Goal: Transaction & Acquisition: Obtain resource

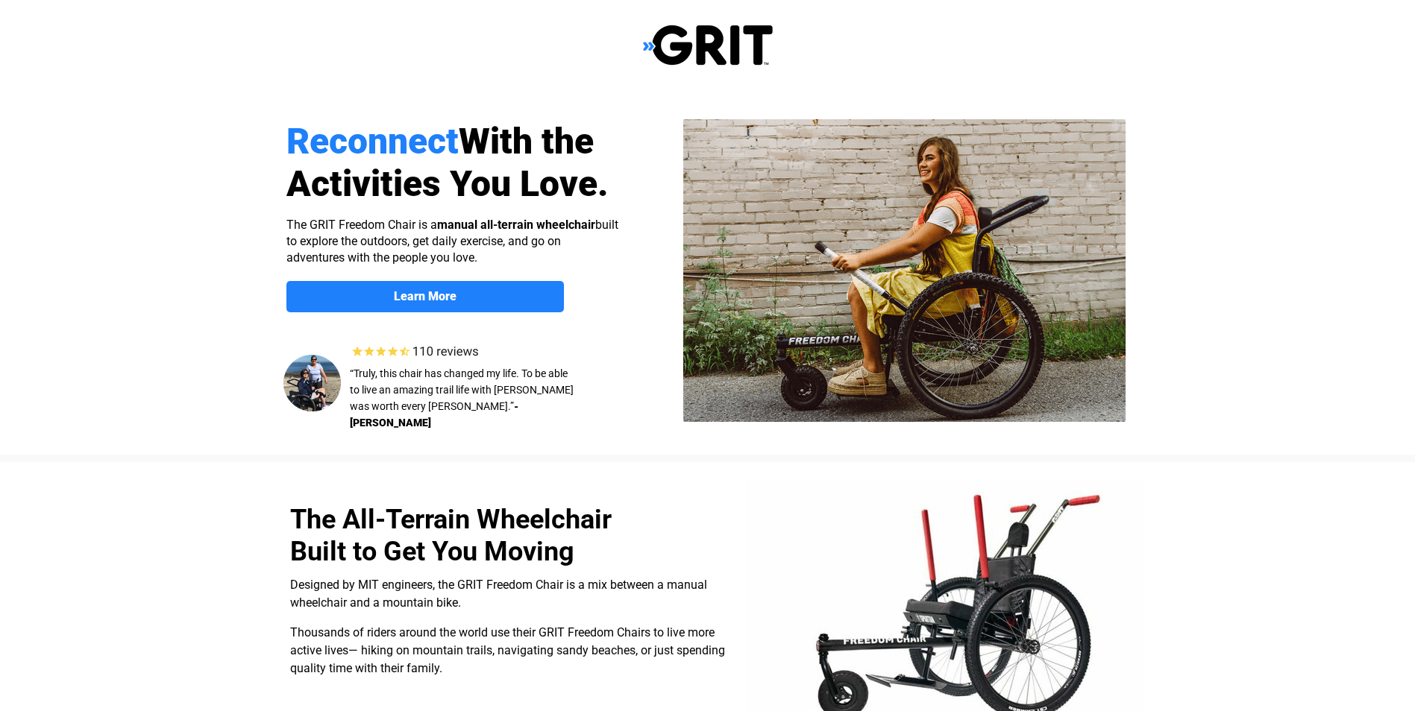
select select "US"
click at [448, 303] on strong "Learn More" at bounding box center [425, 296] width 63 height 14
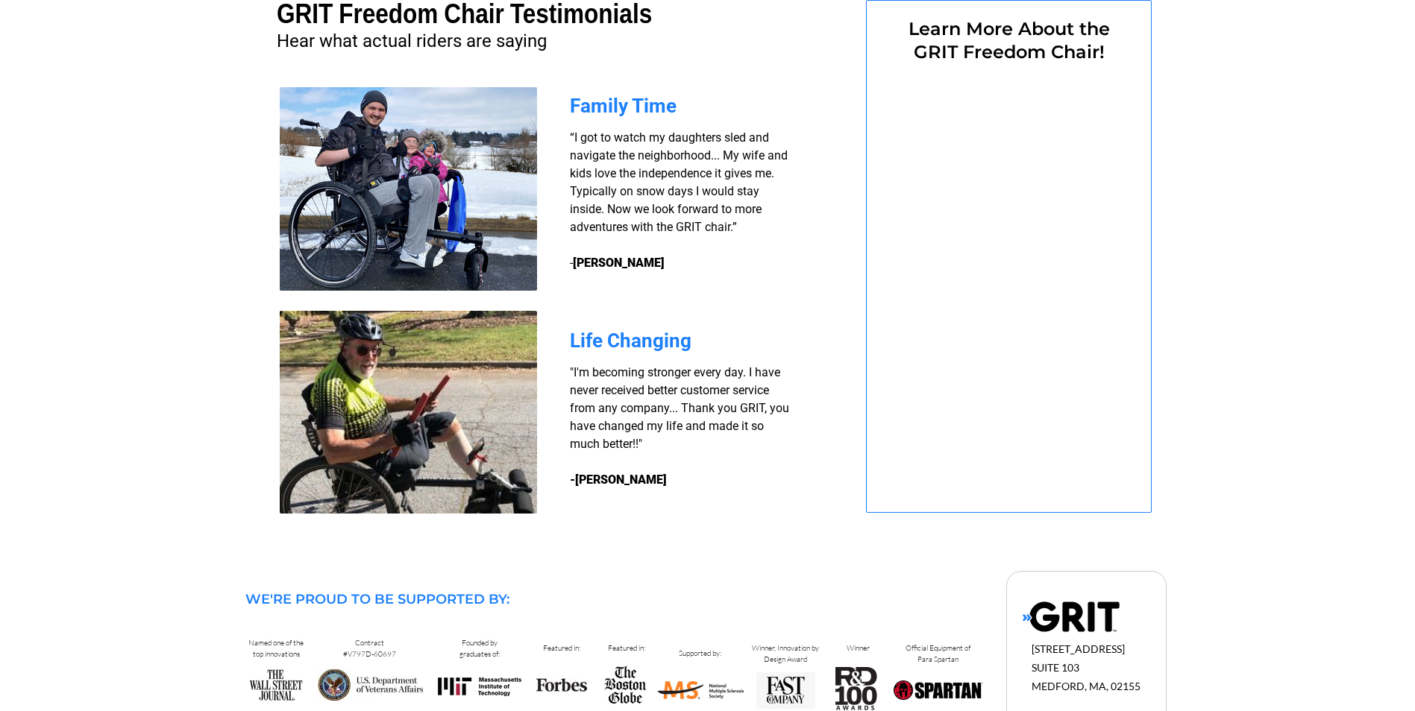
select select "US"
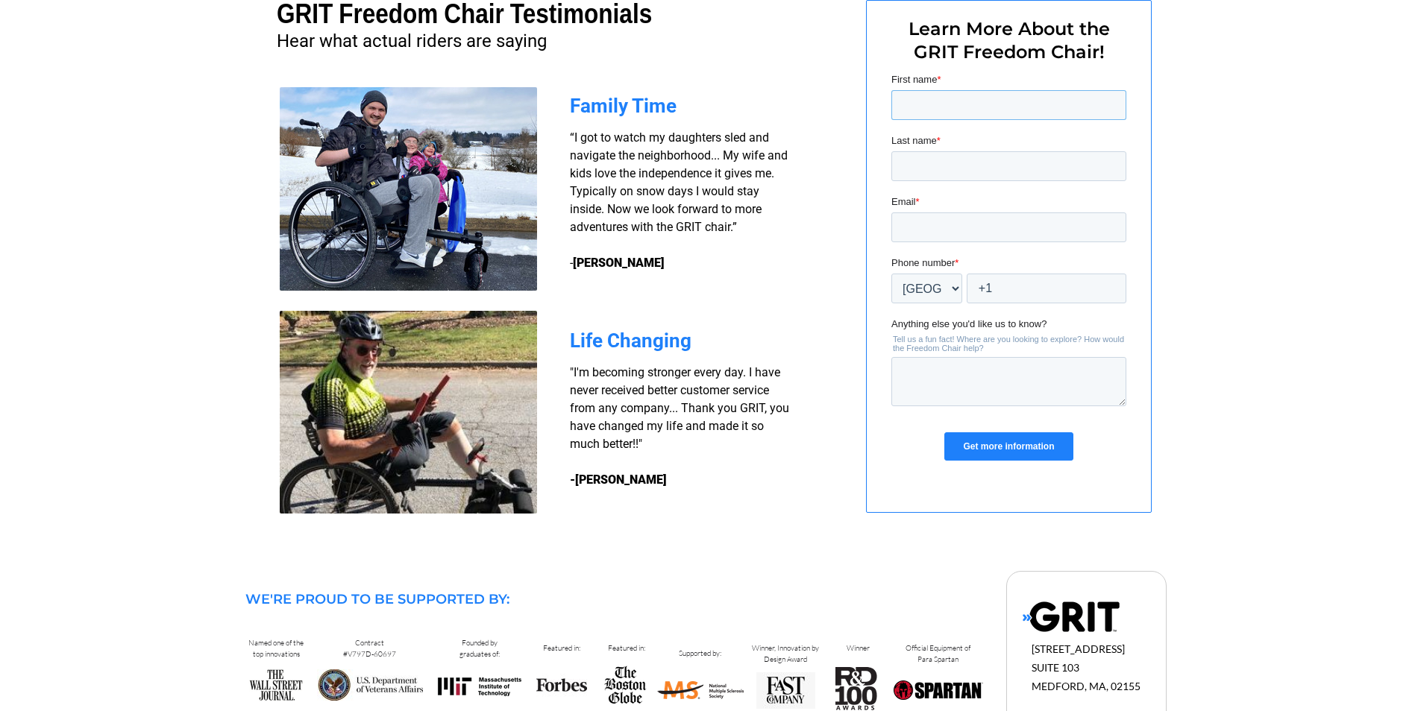
click at [1010, 94] on input "First name *" at bounding box center [1007, 105] width 235 height 30
type input "clay"
type input "andersen"
type input "clay.andersen@yahoo.com"
click at [1016, 281] on input "+1" at bounding box center [1046, 289] width 160 height 30
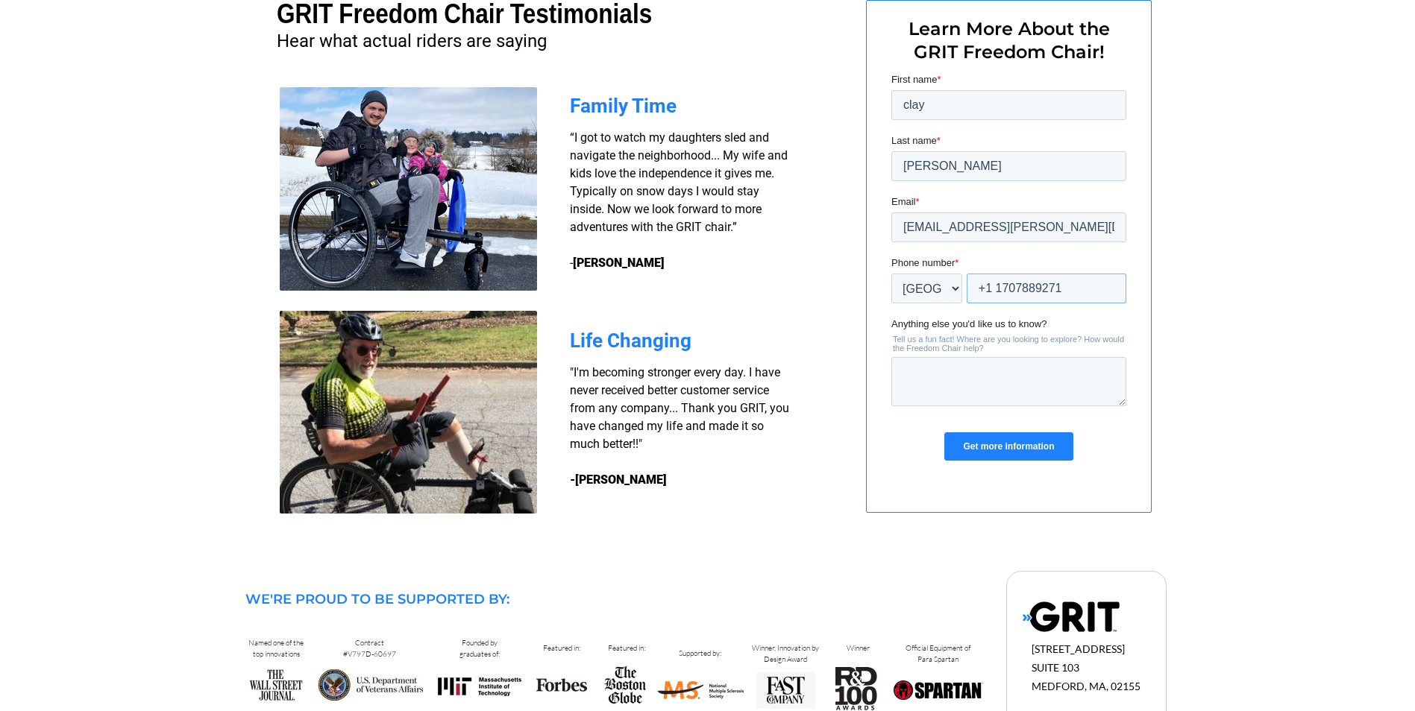
click at [1001, 284] on input "+1 1707889271" at bounding box center [1046, 289] width 160 height 30
type input "+1 707889271"
click at [938, 101] on input "clay" at bounding box center [1007, 105] width 235 height 30
type input "c"
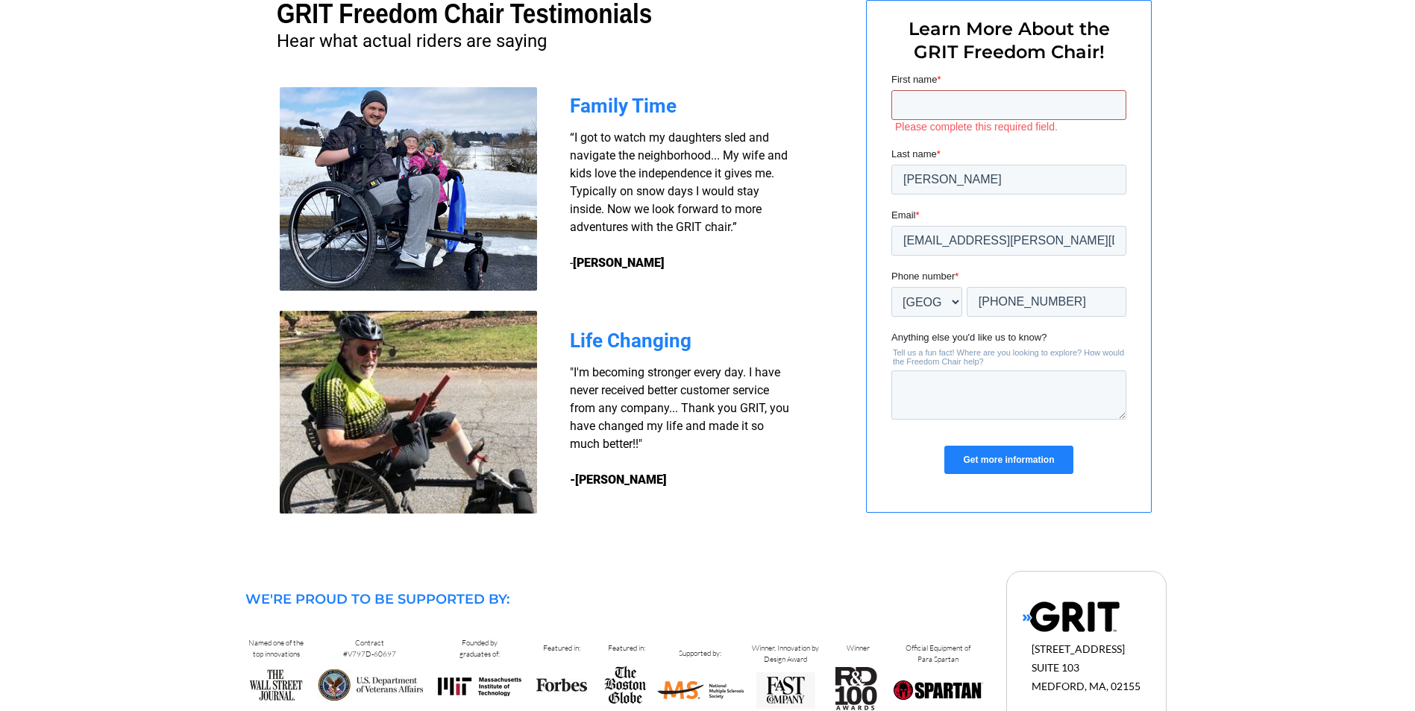
click at [938, 101] on input "First name *" at bounding box center [1007, 105] width 235 height 30
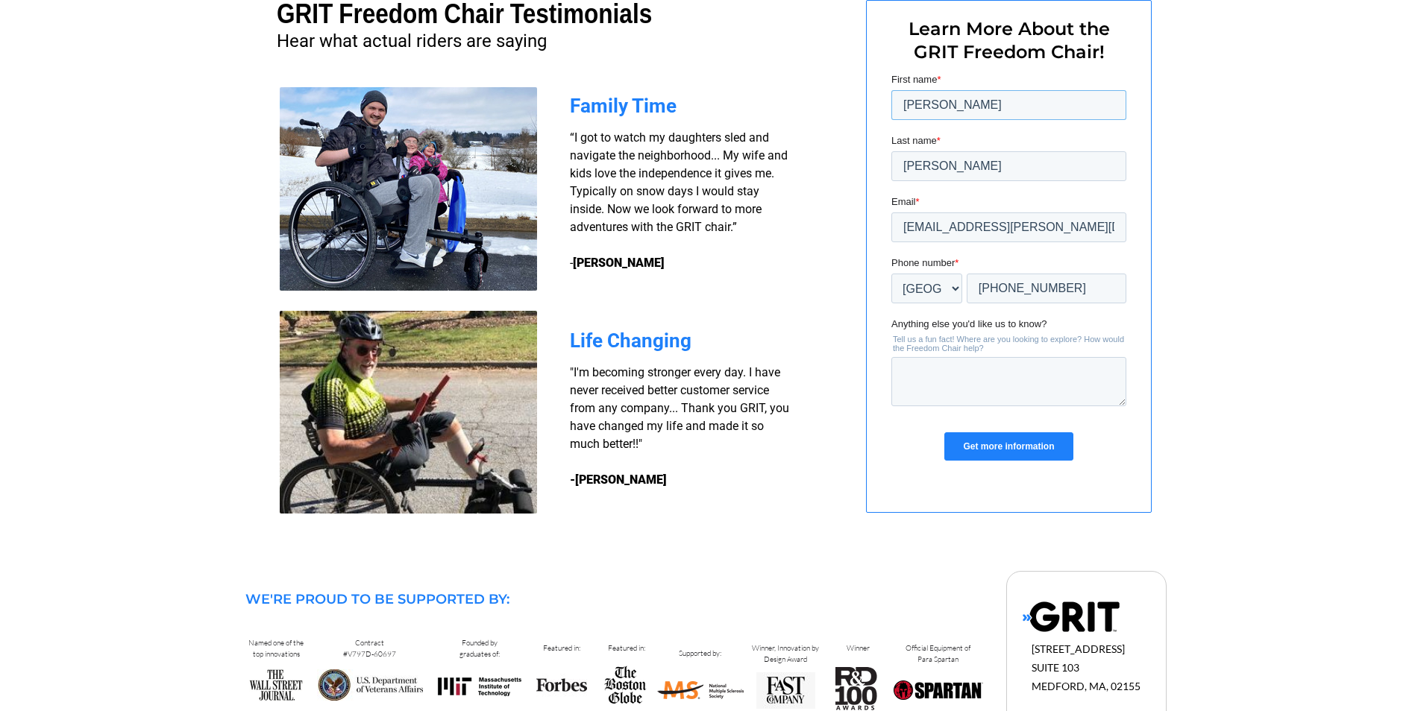
type input "neil"
click at [1061, 221] on input "clay.andersen@yahoo.com" at bounding box center [1007, 228] width 235 height 30
type input "c"
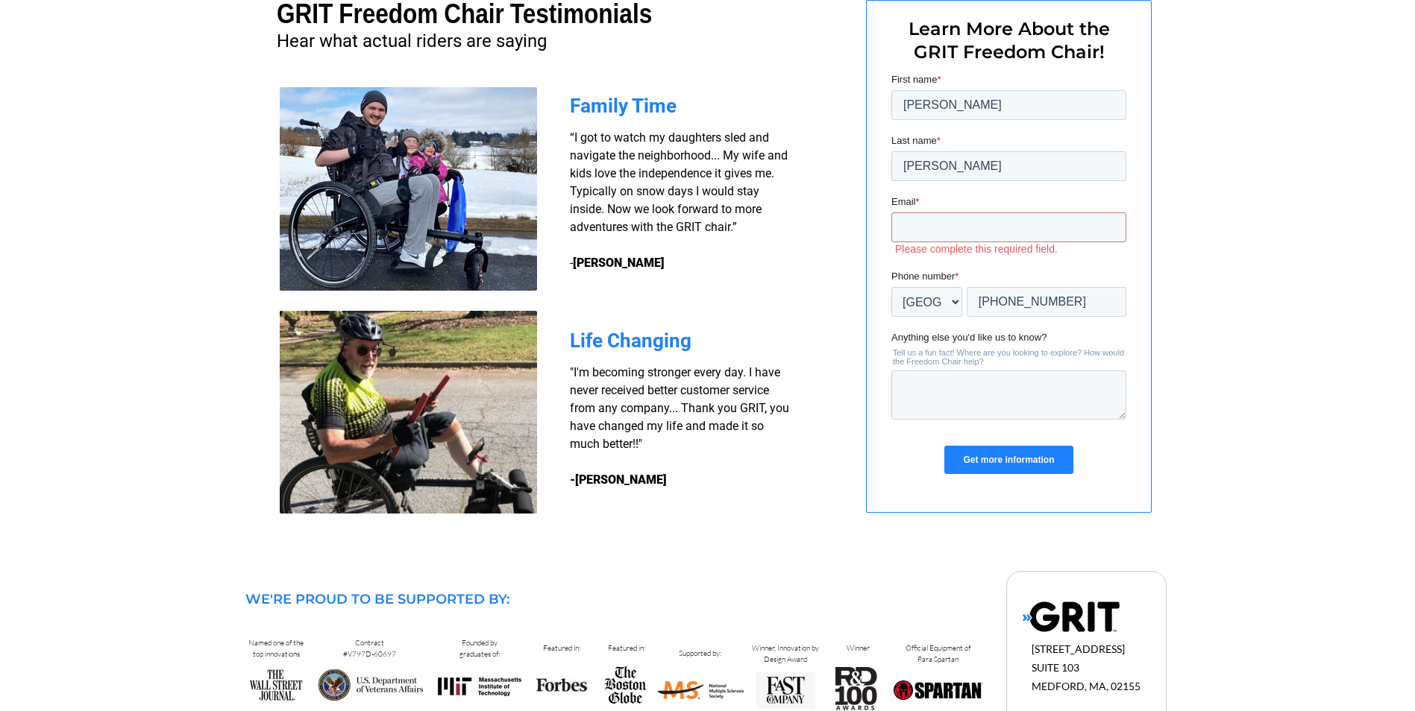
click at [1062, 244] on label "Please complete this required field." at bounding box center [1009, 248] width 231 height 13
click at [990, 227] on input "Email *" at bounding box center [1007, 228] width 235 height 30
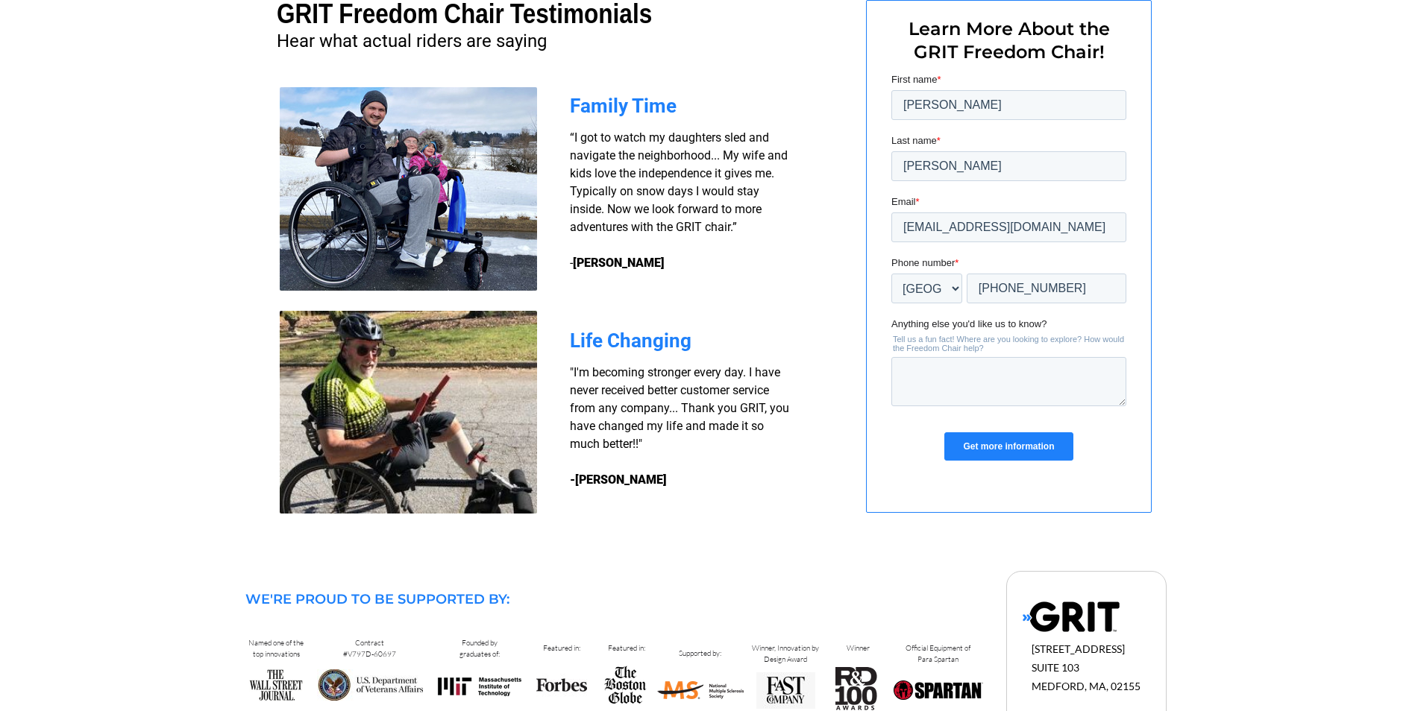
type input "[EMAIL_ADDRESS][DOMAIN_NAME]"
click at [999, 450] on input "Get more information" at bounding box center [1007, 446] width 128 height 28
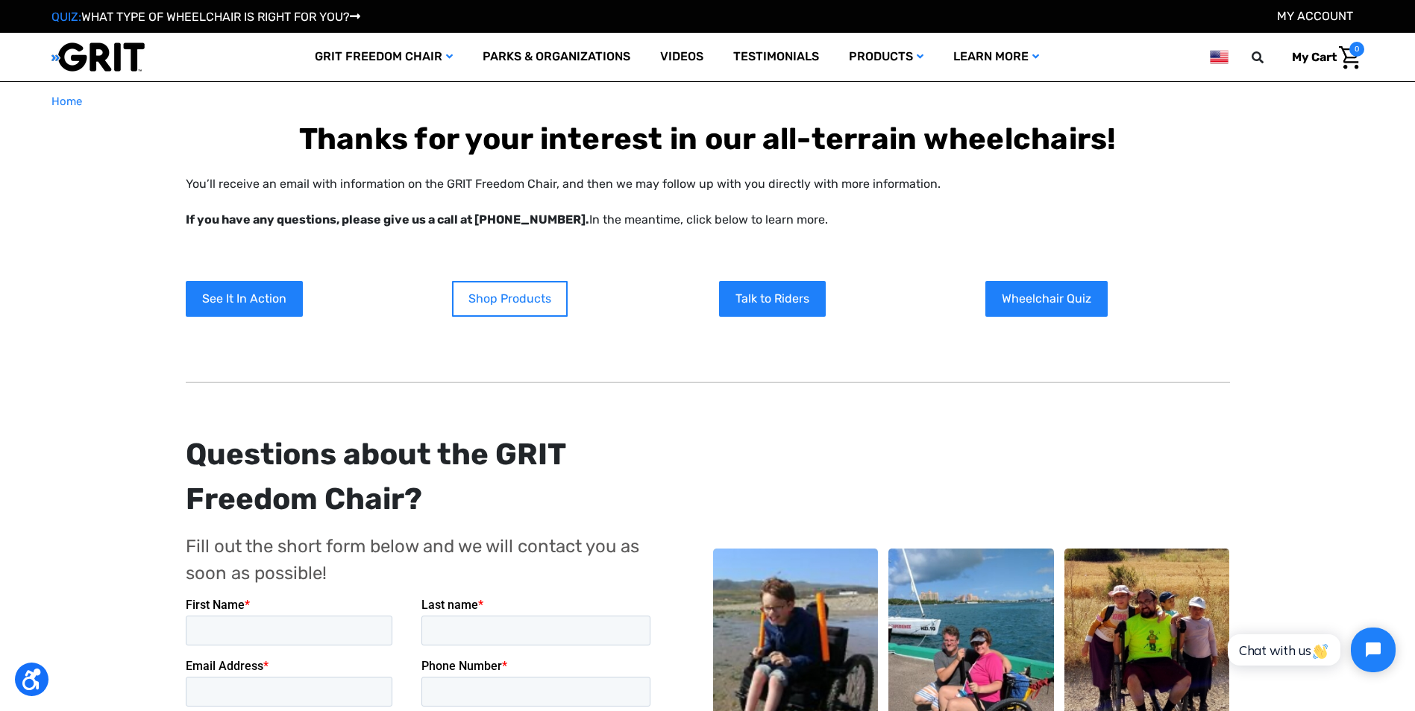
click at [497, 308] on link "Shop Products" at bounding box center [510, 299] width 116 height 36
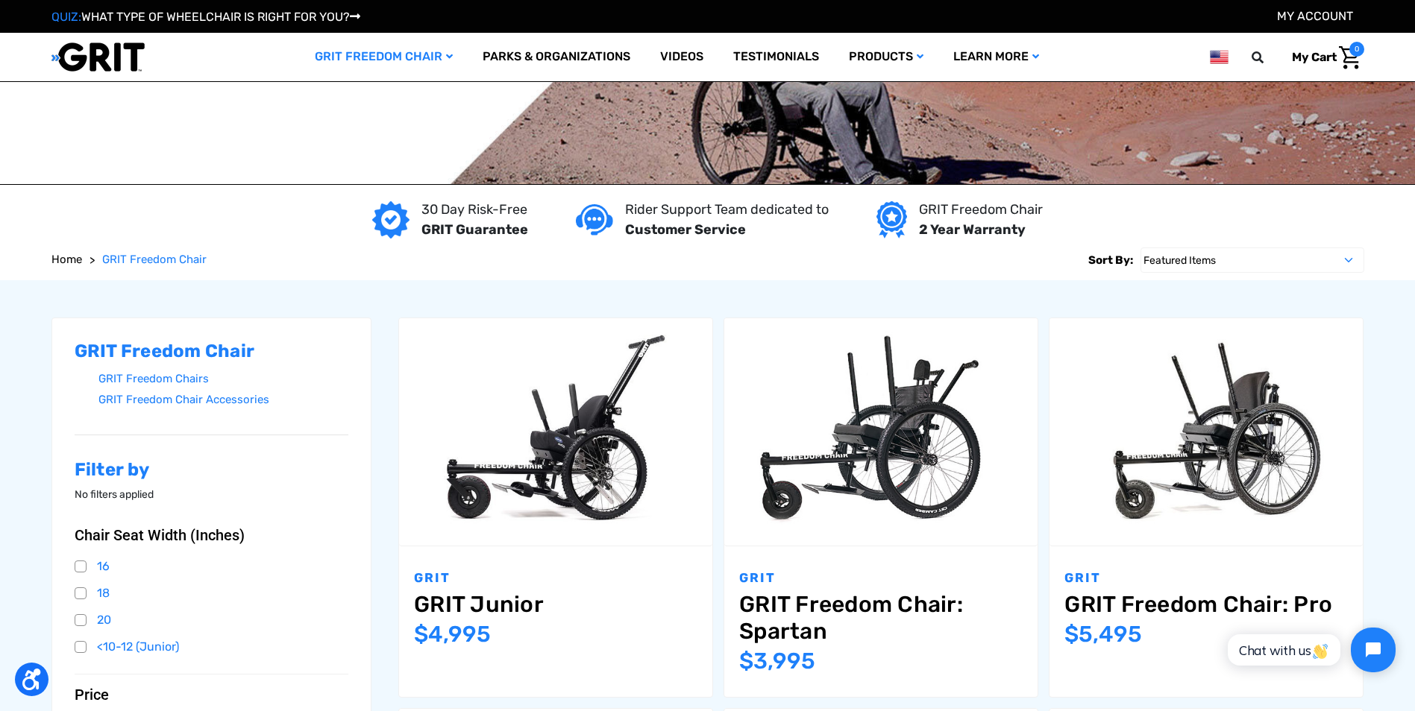
scroll to position [75, 0]
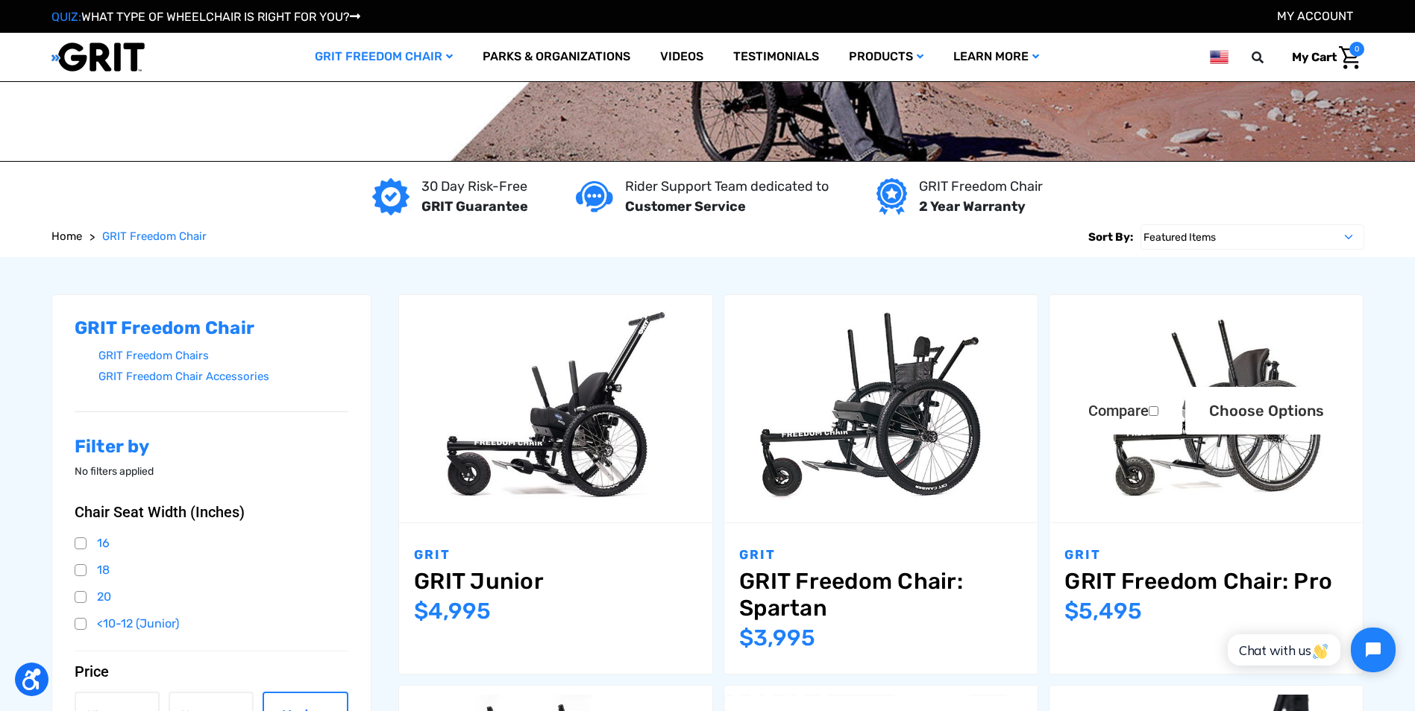
click at [1127, 587] on link "GRIT Freedom Chair: Pro" at bounding box center [1205, 581] width 283 height 27
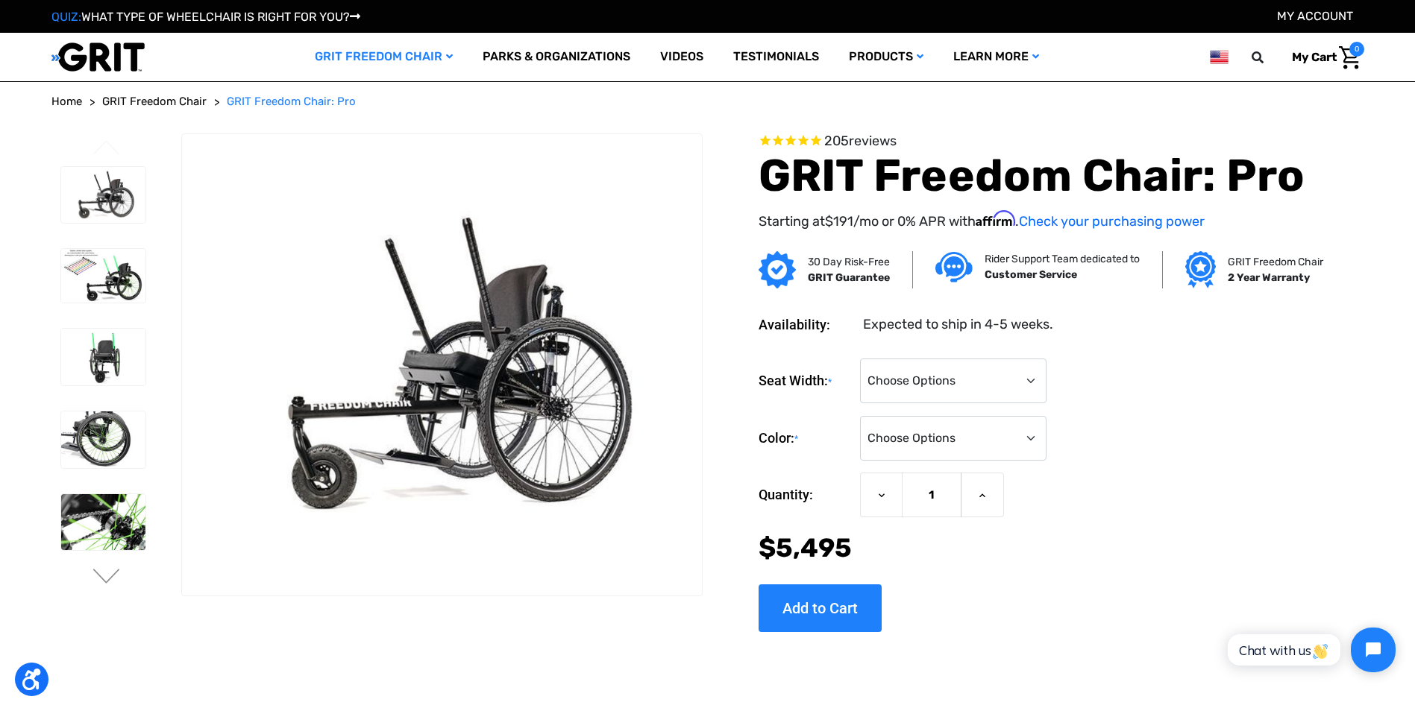
click at [1114, 504] on div "Quantity: Decrease Quantity of GRIT Freedom Chair: Pro 1 Increase Quantity of G…" at bounding box center [1037, 495] width 559 height 45
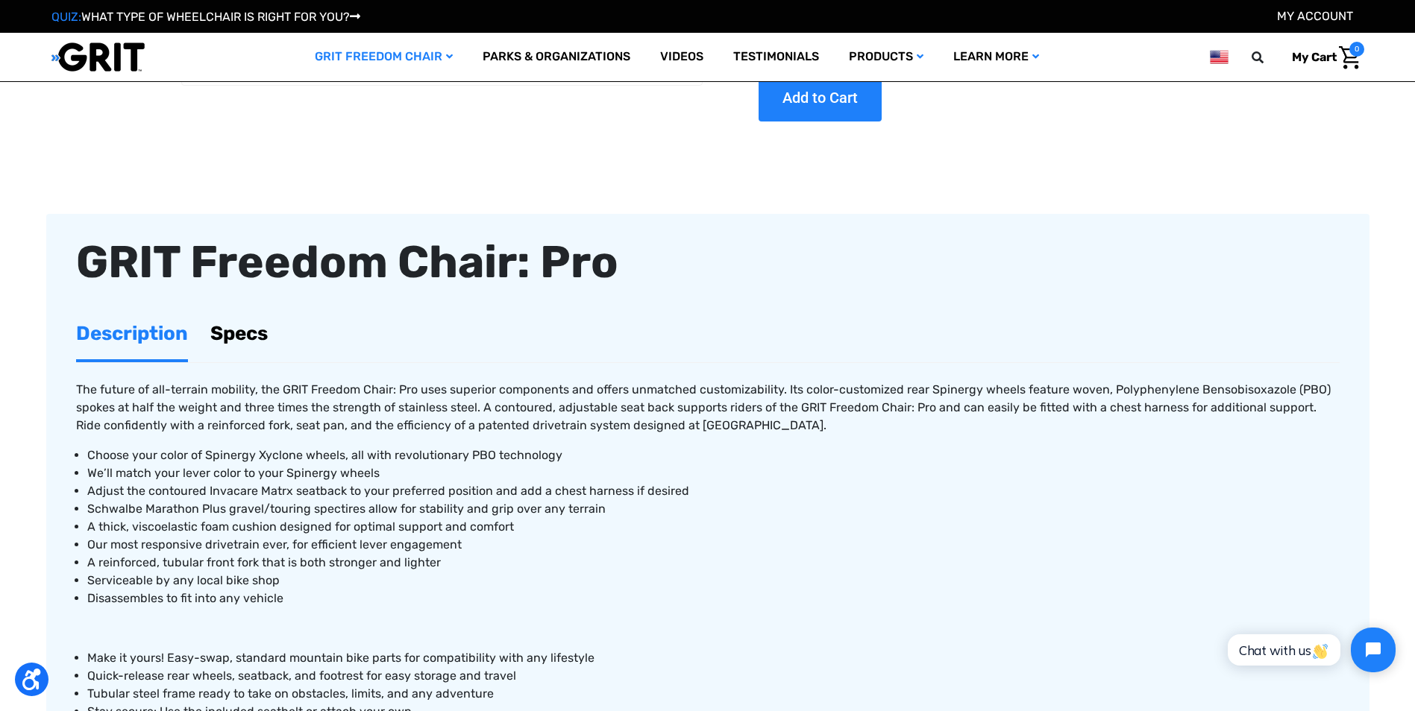
scroll to position [447, 0]
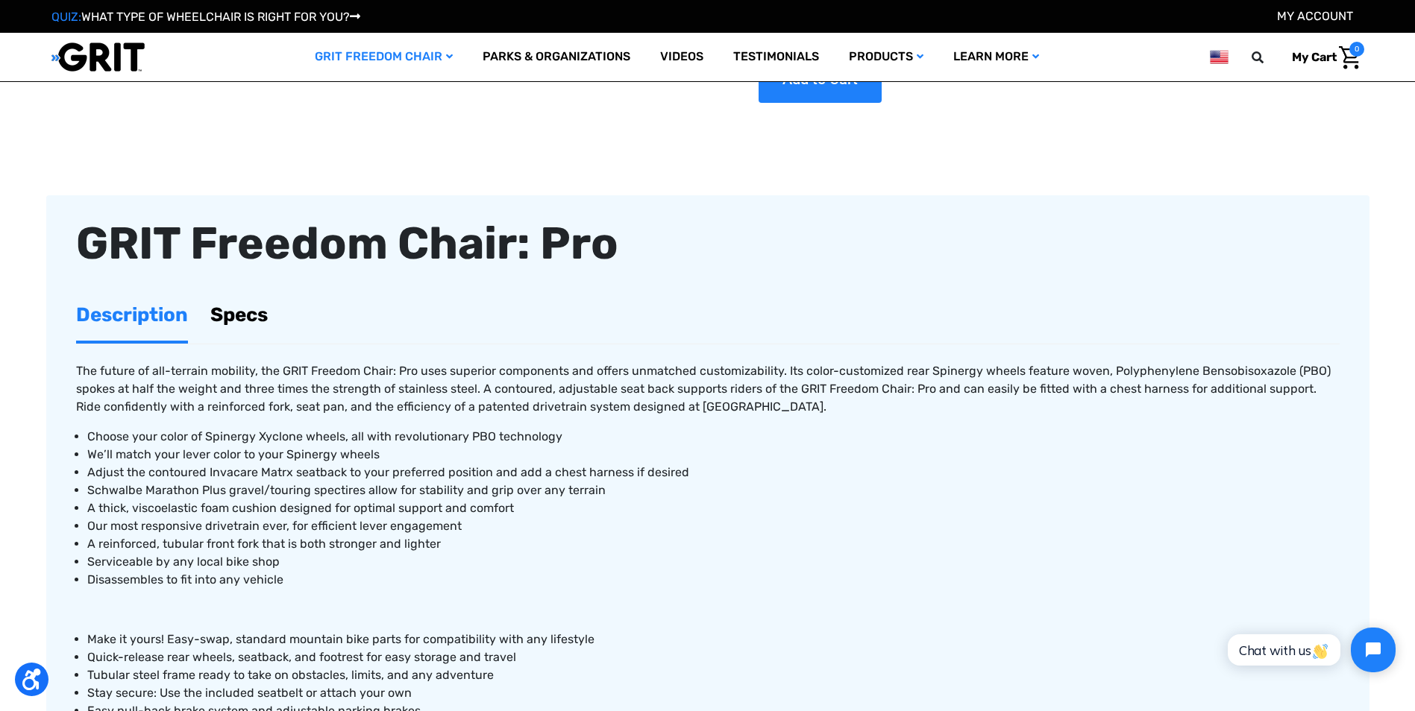
click at [245, 320] on link "Specs" at bounding box center [238, 314] width 57 height 51
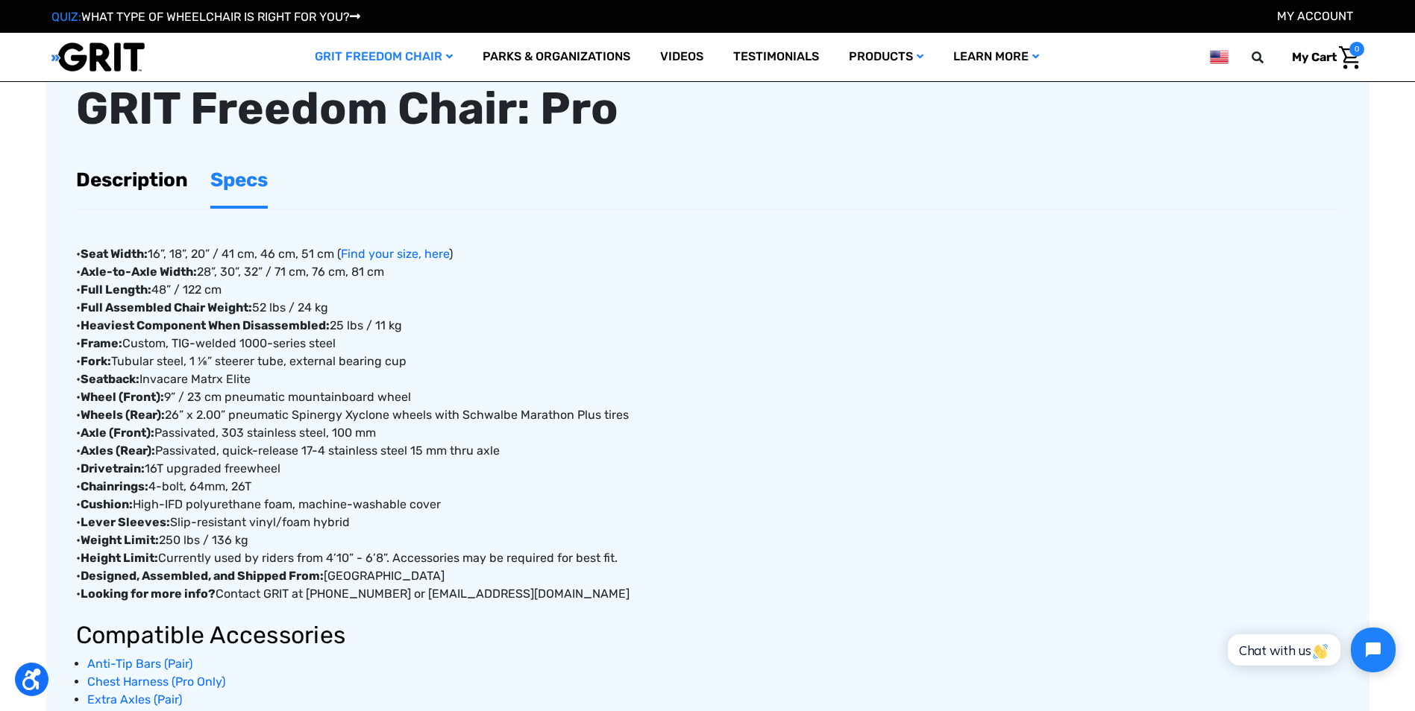
scroll to position [522, 0]
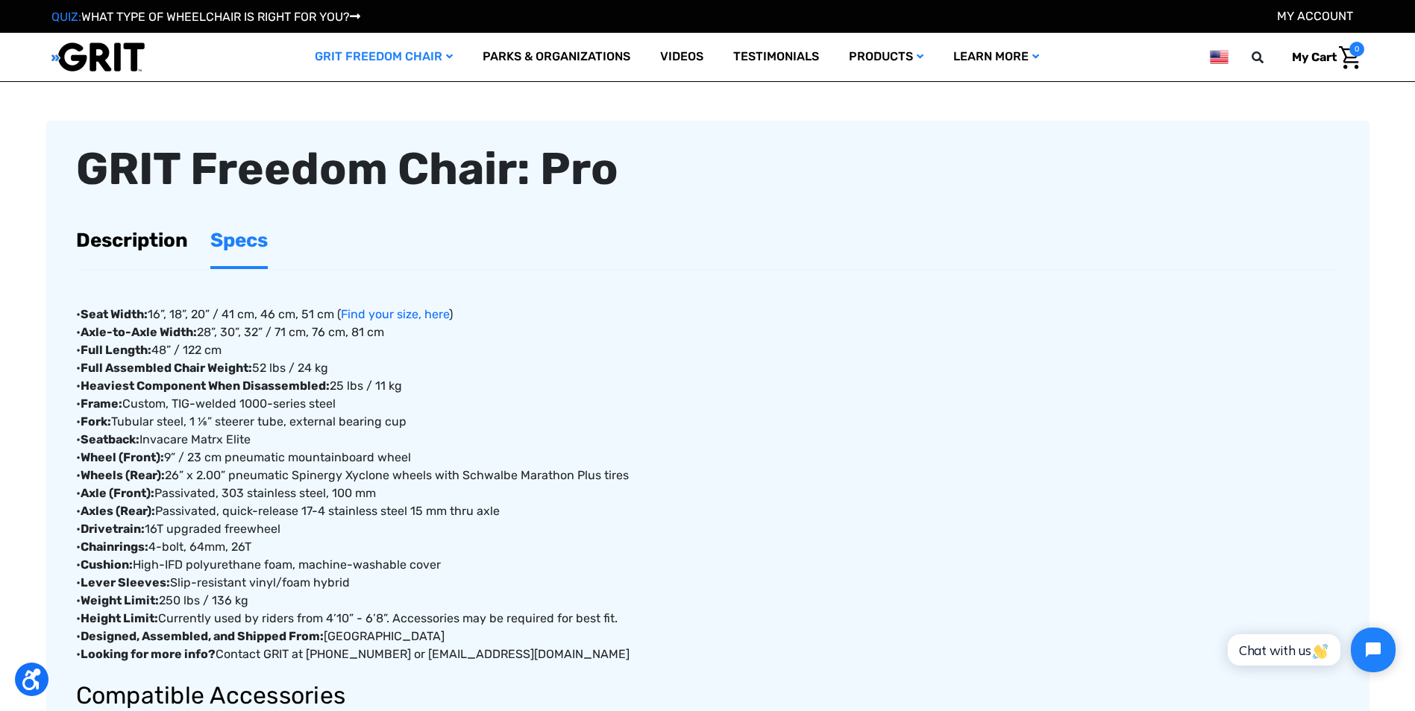
click at [107, 243] on link "Description" at bounding box center [132, 240] width 112 height 51
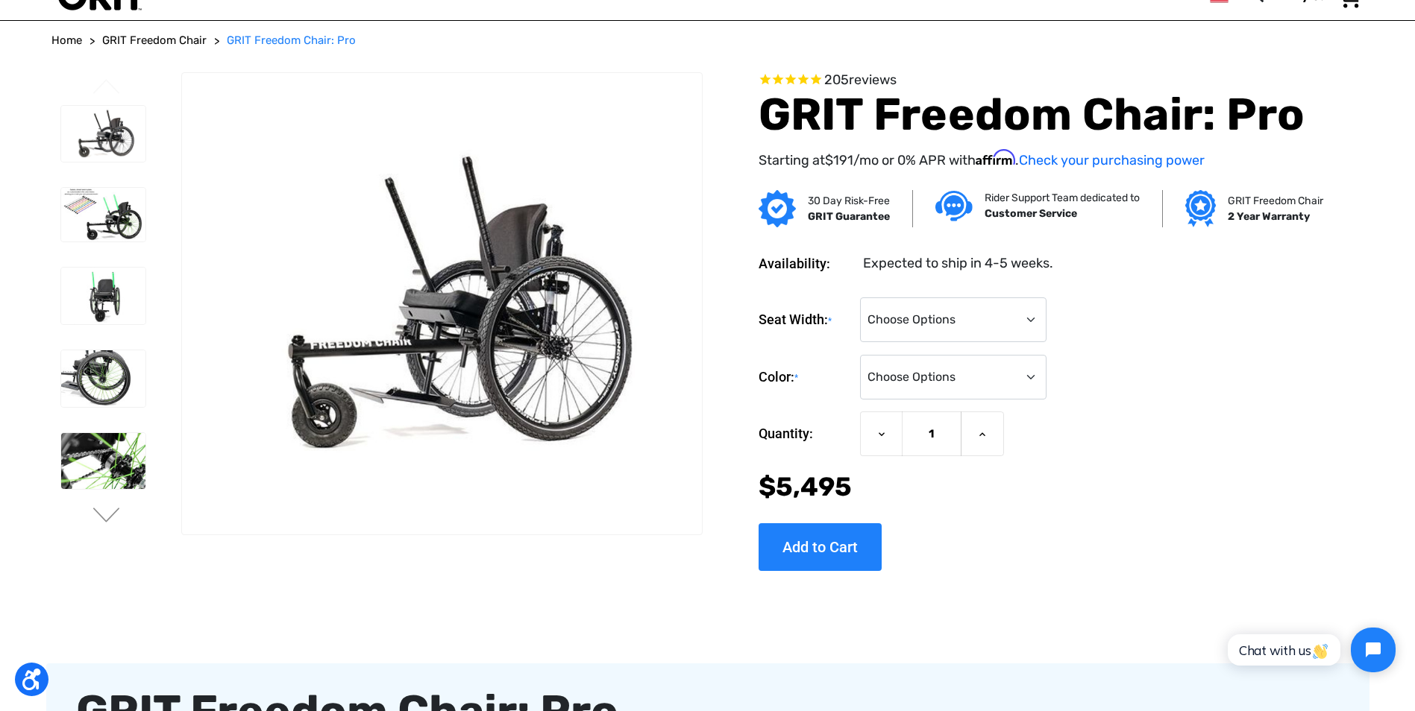
scroll to position [0, 0]
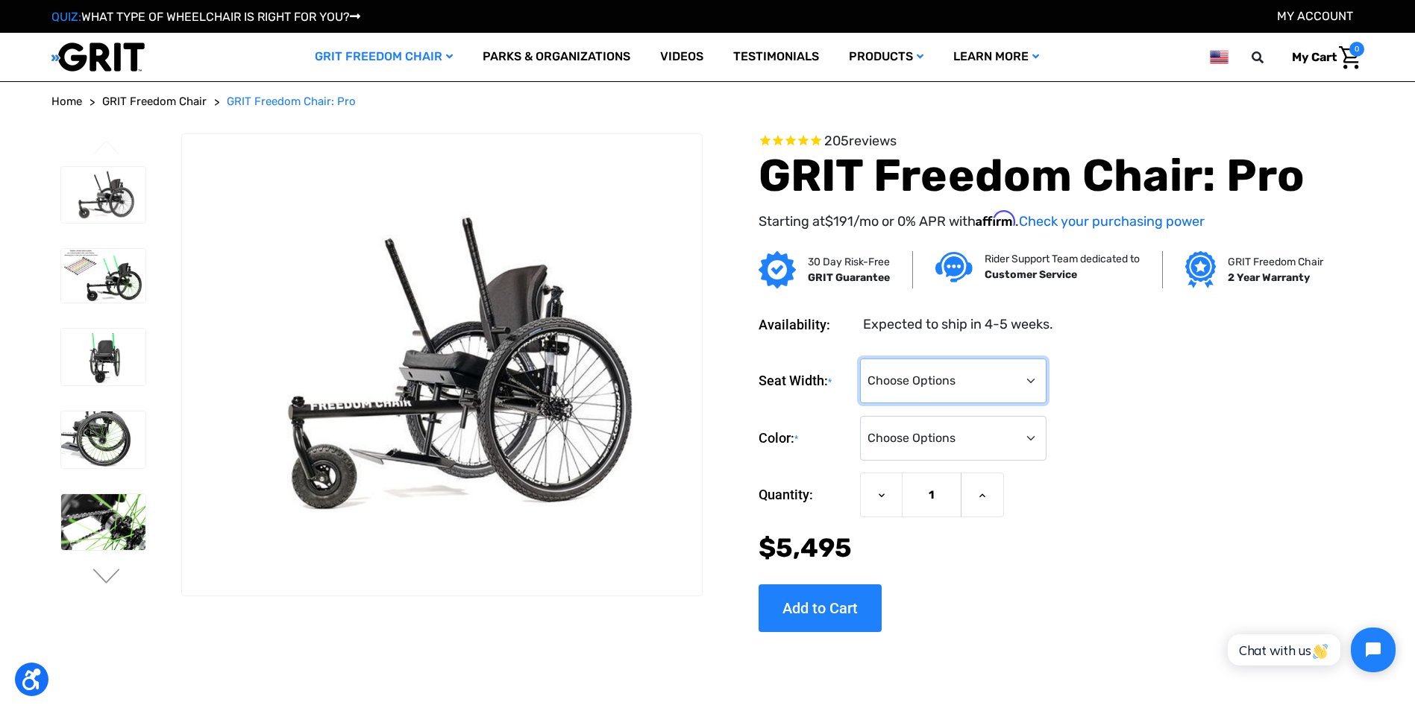
click at [1027, 379] on select "Choose Options 16" 18" 20"" at bounding box center [953, 381] width 186 height 45
select select "325"
click at [860, 359] on select "Choose Options 16" 18" 20"" at bounding box center [953, 381] width 186 height 45
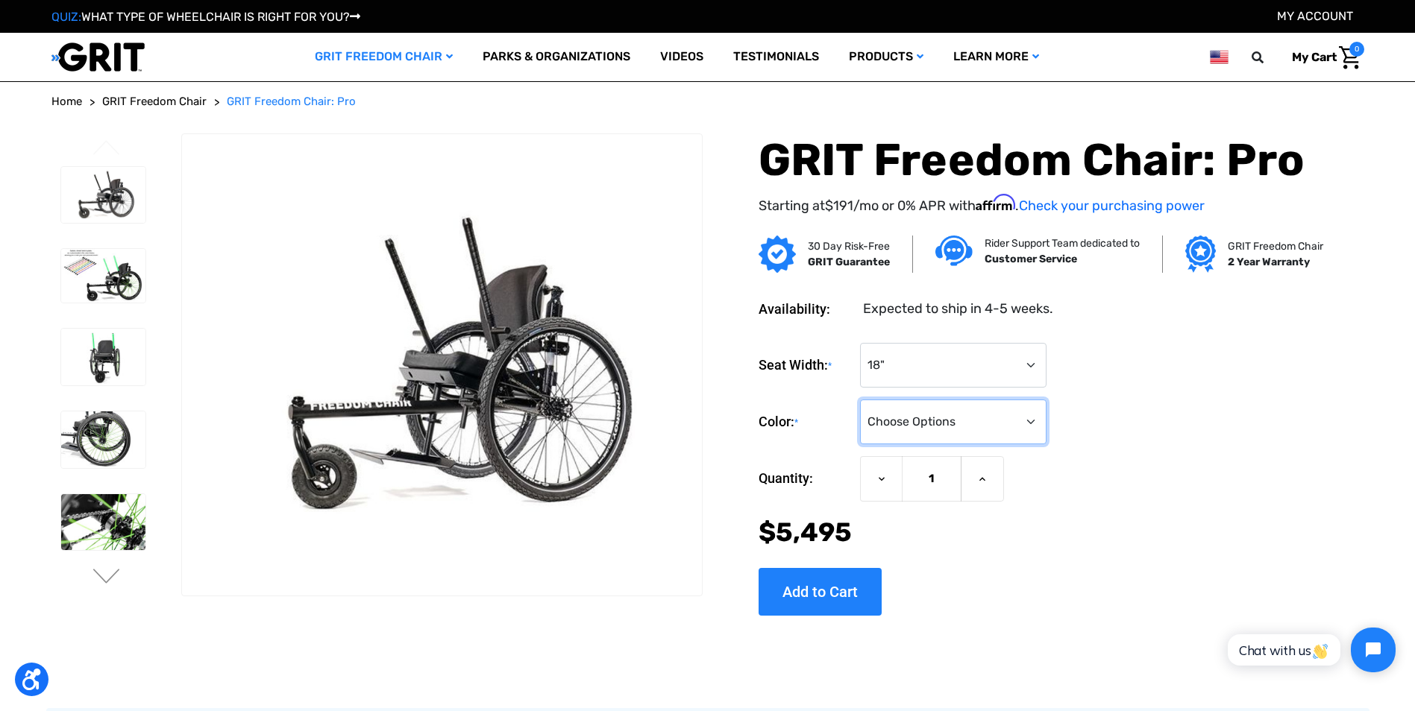
click at [1036, 425] on select "Choose Options Black Blue Green Orange Pink Purple Red White Yellow" at bounding box center [953, 422] width 186 height 45
click at [860, 400] on select "Choose Options Black Blue Green Orange Pink Purple Red White Yellow" at bounding box center [953, 422] width 186 height 45
click at [1031, 423] on select "Choose Options Black Blue Green Orange Pink Purple Red White Yellow" at bounding box center [953, 422] width 186 height 45
select select "327"
click at [860, 400] on select "Choose Options Black Blue Green Orange Pink Purple Red White Yellow" at bounding box center [953, 422] width 186 height 45
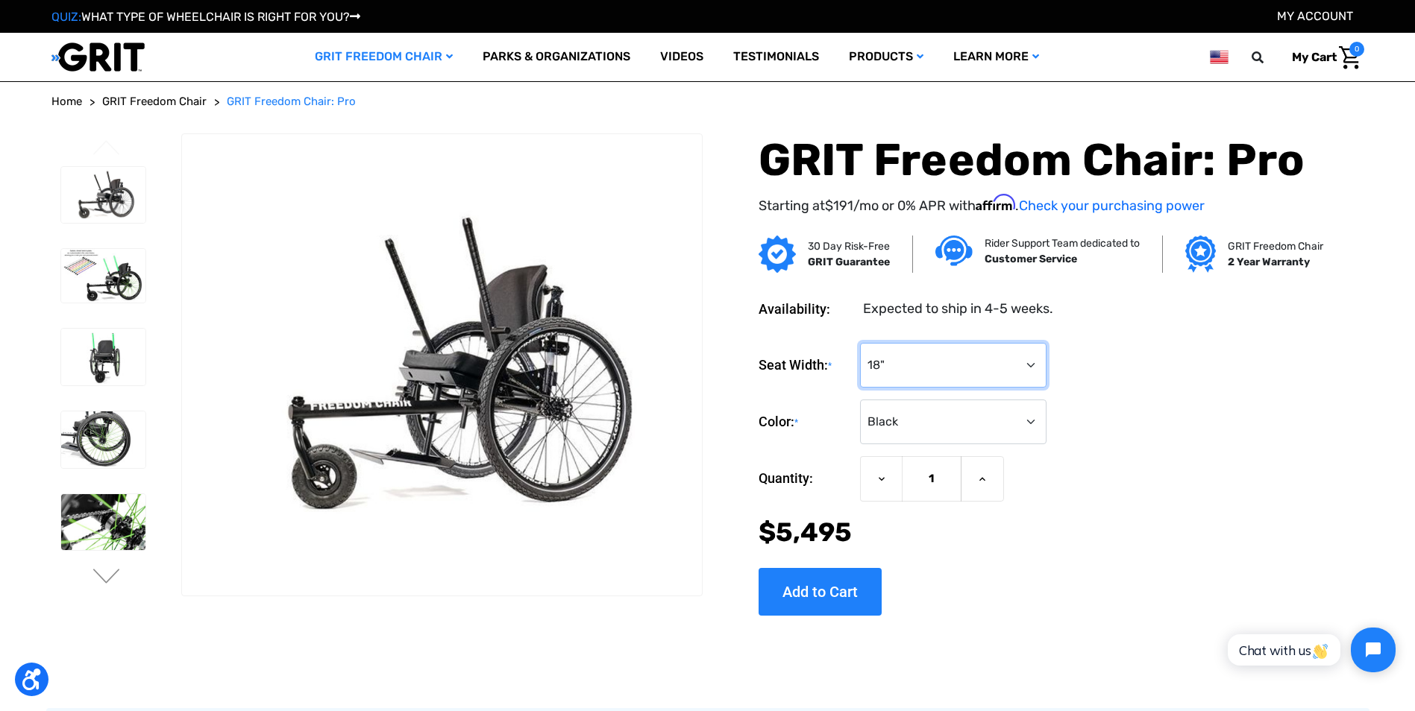
click at [1031, 364] on select "Choose Options 16" 18" 20"" at bounding box center [953, 365] width 186 height 45
select select
click at [860, 343] on select "Choose Options 16" 18" 20"" at bounding box center [953, 365] width 186 height 45
click at [1034, 421] on select "Choose Options Black Blue Green Orange Pink Purple Red White Yellow" at bounding box center [953, 422] width 186 height 45
select select
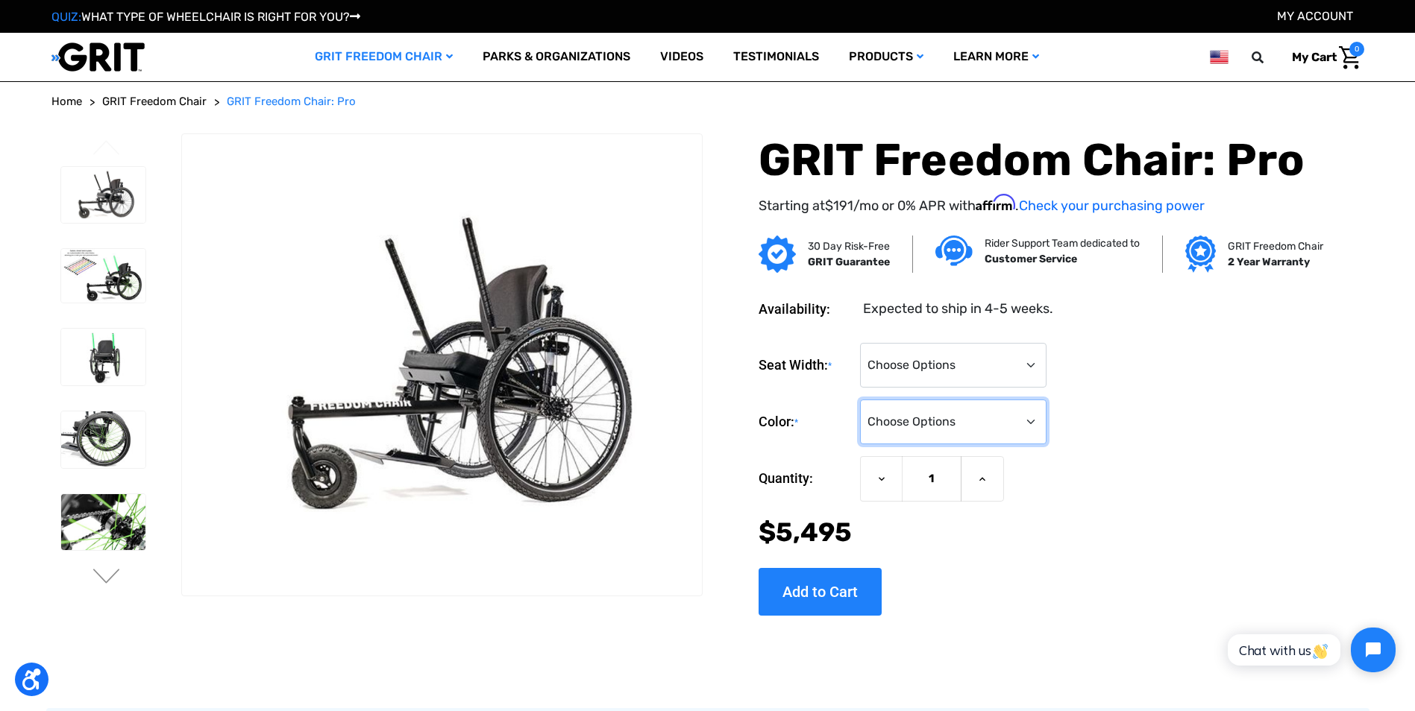
click at [860, 400] on select "Choose Options Black Blue Green Orange Pink Purple Red White Yellow" at bounding box center [953, 422] width 186 height 45
click at [103, 431] on img at bounding box center [103, 440] width 84 height 57
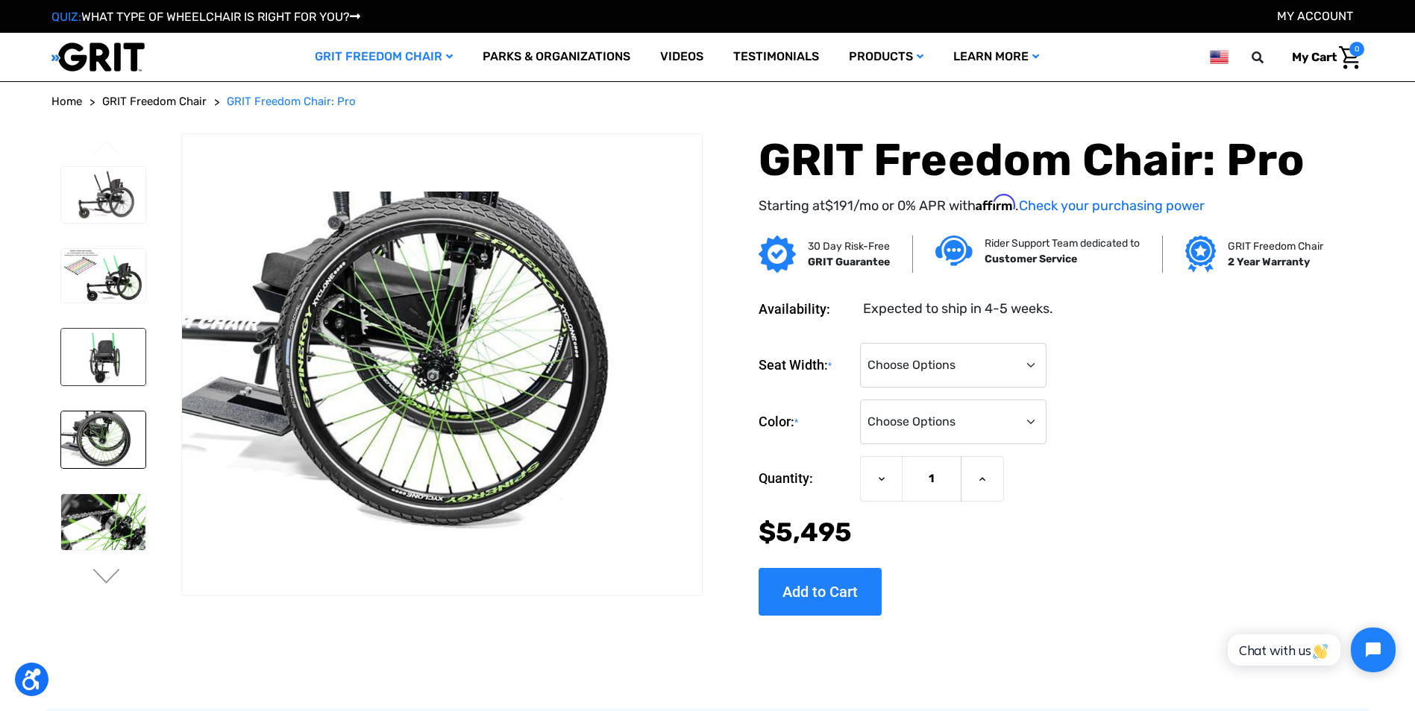
click at [107, 365] on img at bounding box center [103, 357] width 84 height 57
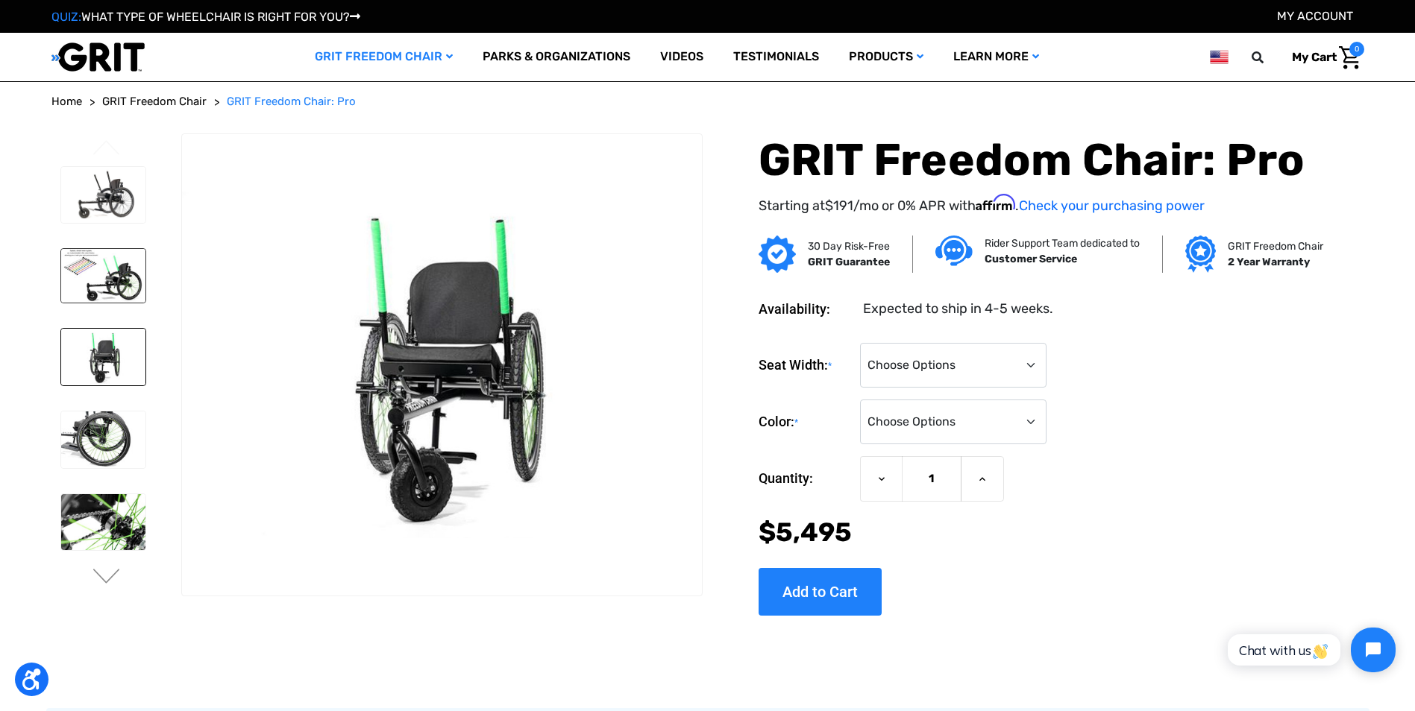
click at [112, 281] on img at bounding box center [103, 276] width 84 height 54
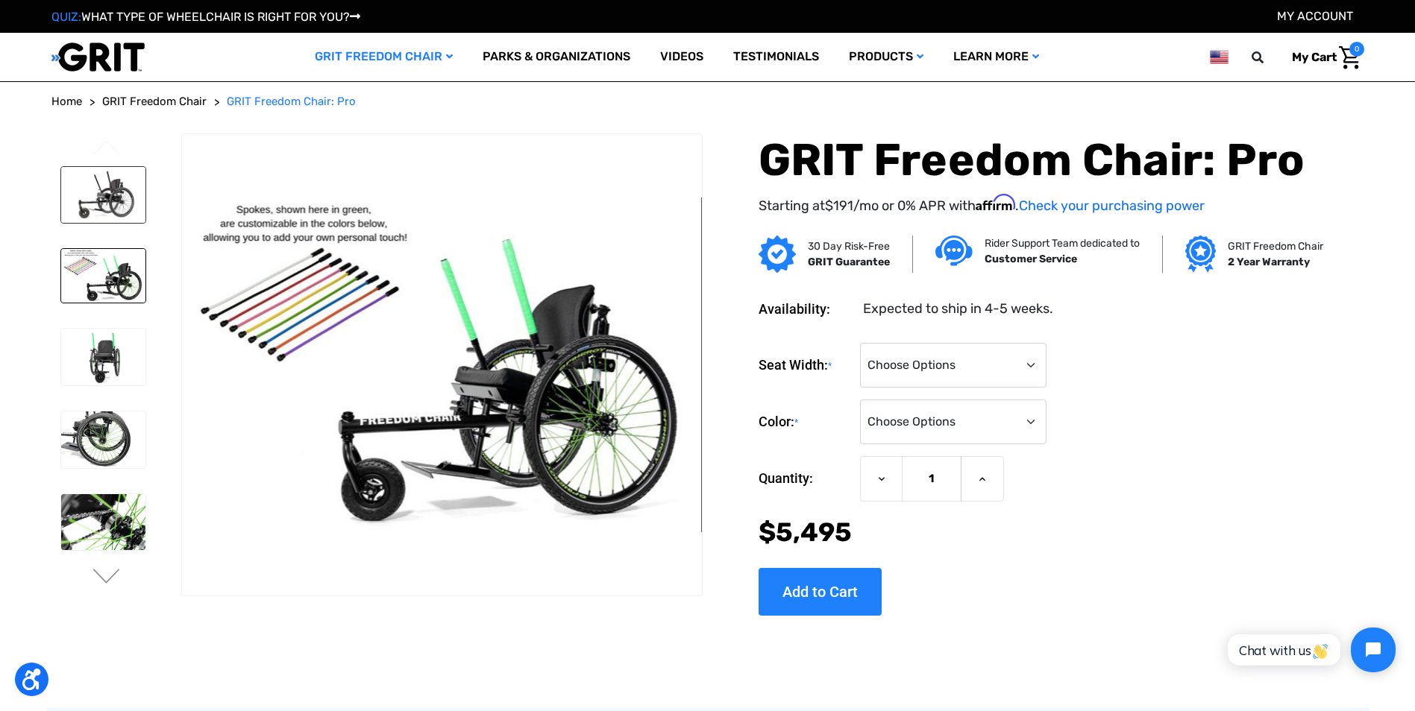
click at [106, 202] on img at bounding box center [103, 195] width 84 height 56
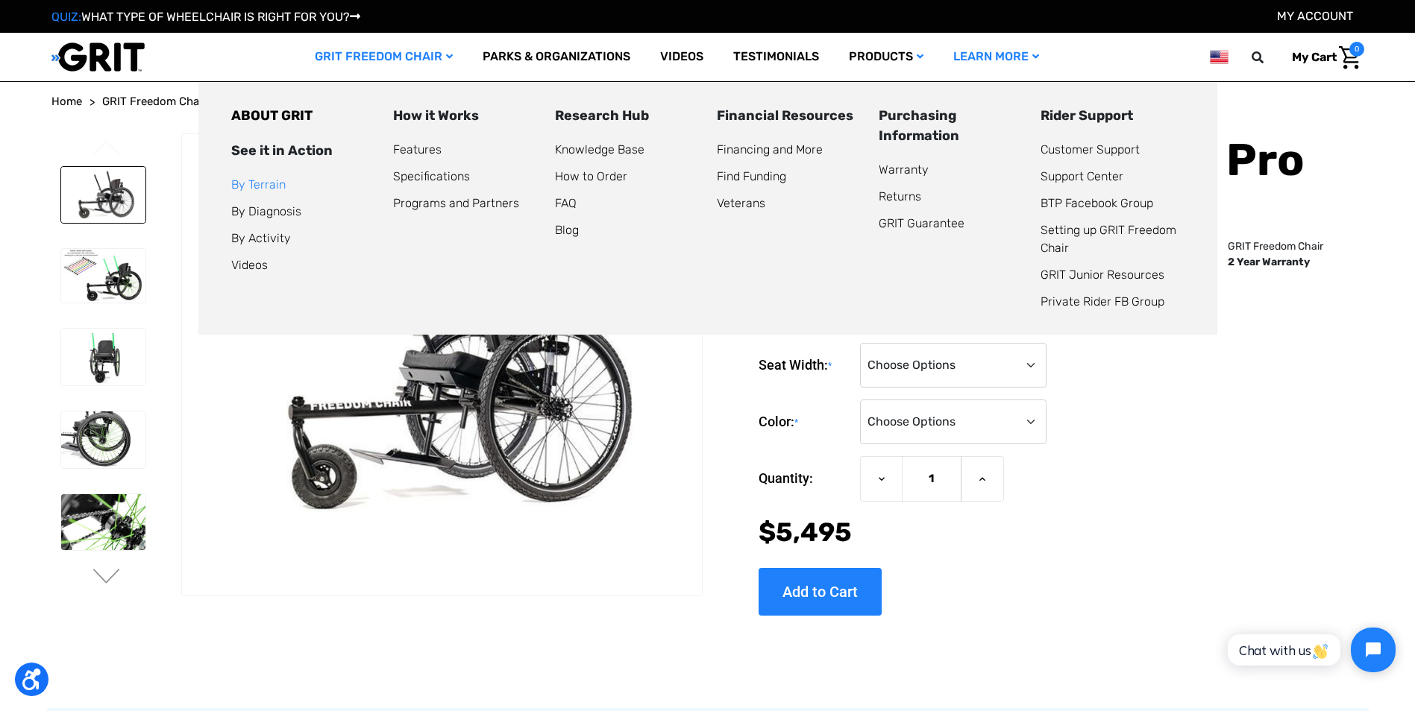
click at [258, 186] on link "By Terrain" at bounding box center [258, 184] width 54 height 14
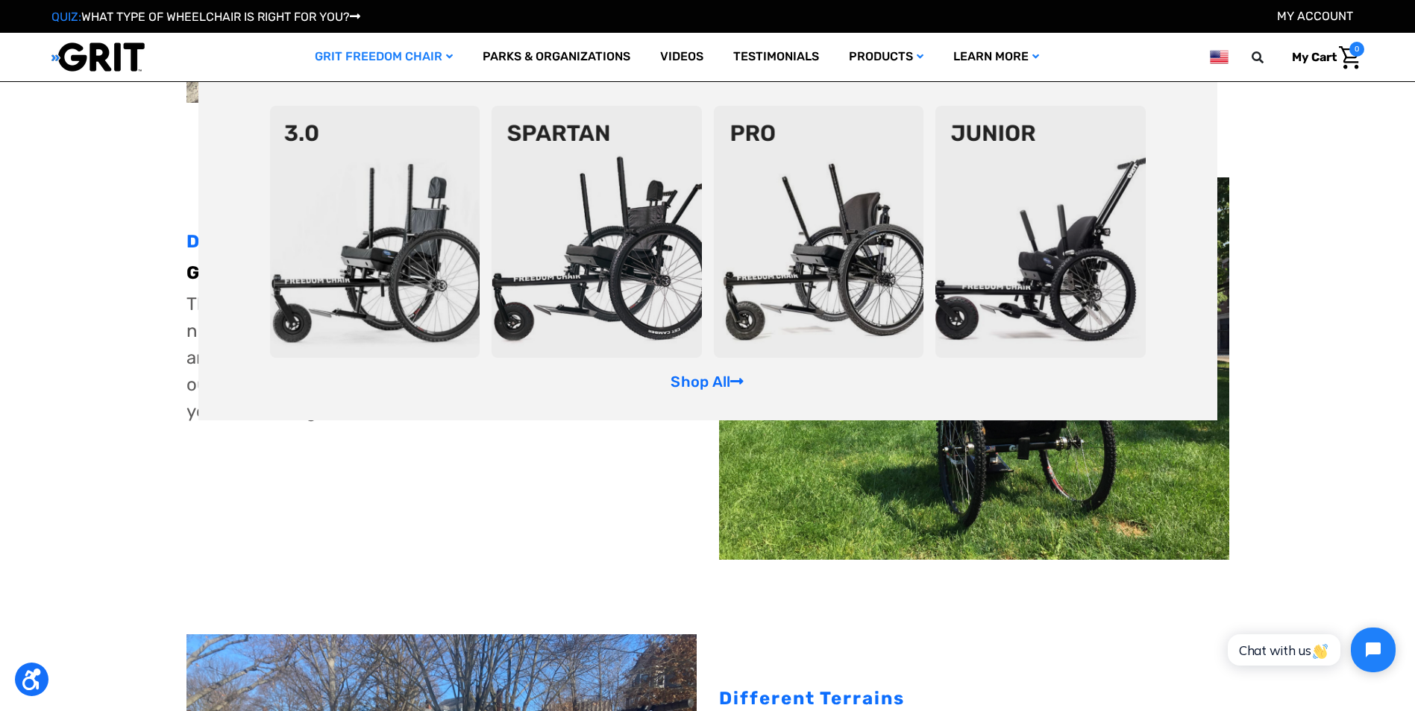
click at [839, 236] on img at bounding box center [819, 232] width 210 height 252
